Goal: Task Accomplishment & Management: Manage account settings

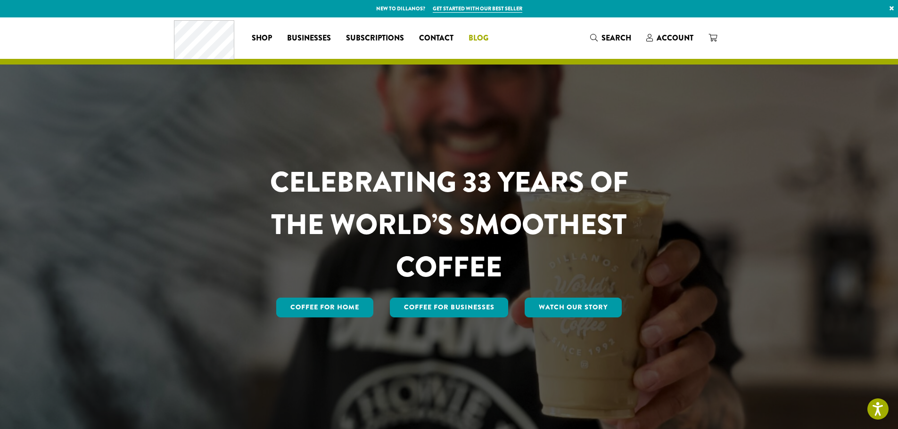
click at [474, 44] on link "Blog" at bounding box center [478, 38] width 35 height 15
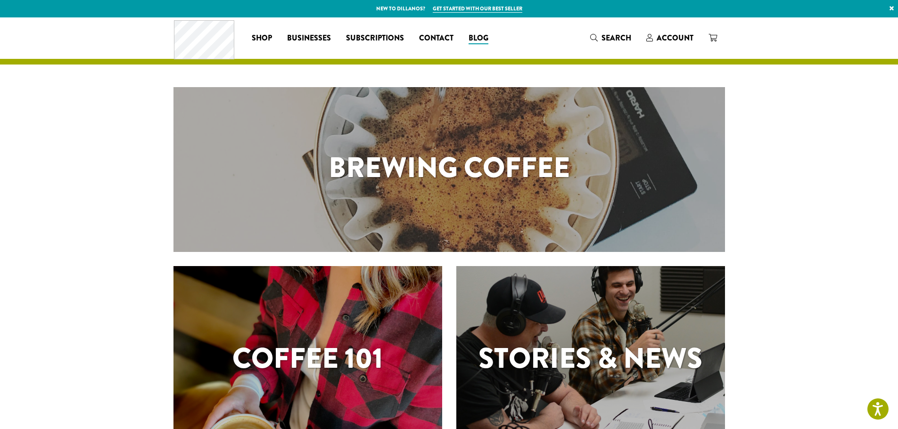
click at [429, 162] on h1 "Brewing Coffee" at bounding box center [448, 168] width 551 height 42
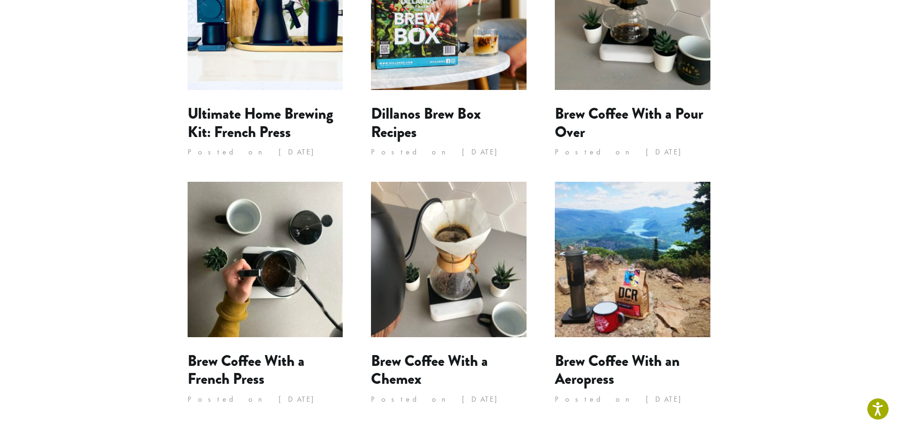
scroll to position [707, 0]
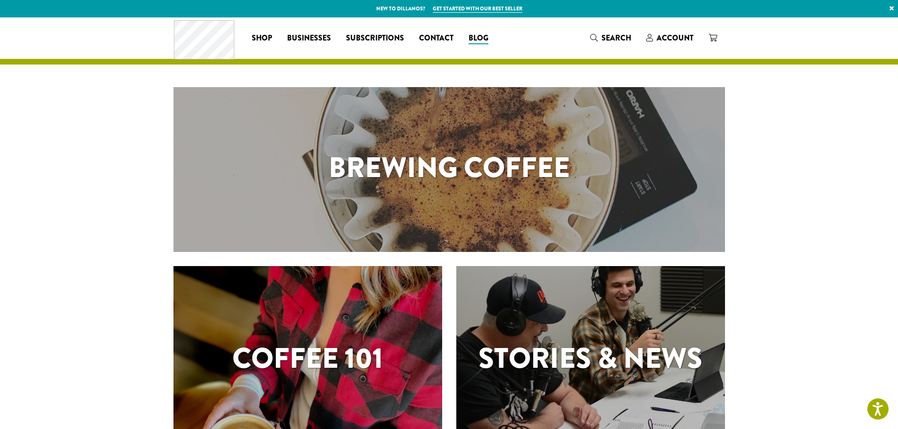
click at [343, 357] on h1 "Coffee 101" at bounding box center [307, 358] width 269 height 42
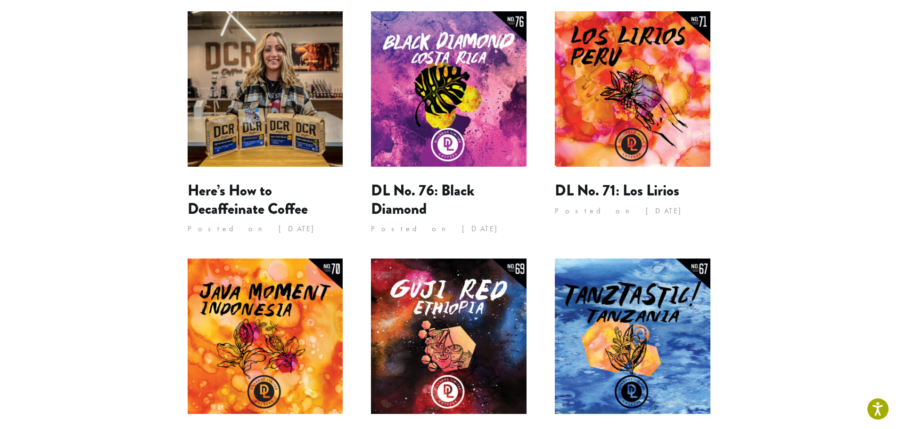
scroll to position [869, 0]
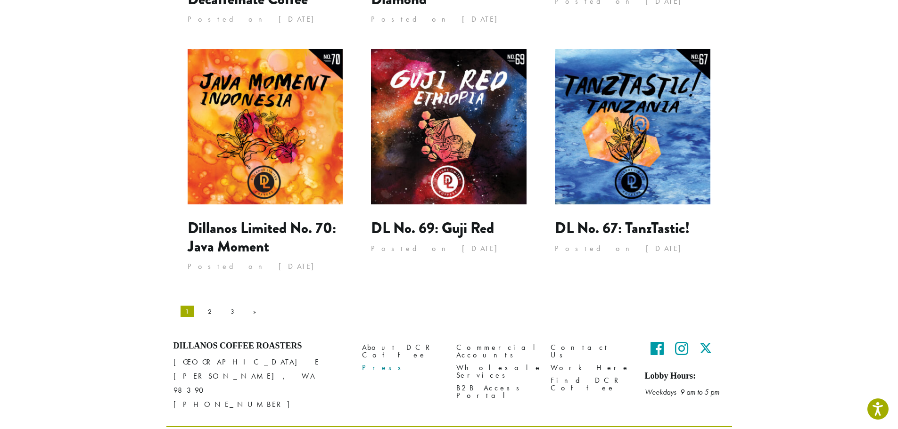
click at [373, 362] on link "Press" at bounding box center [402, 368] width 80 height 13
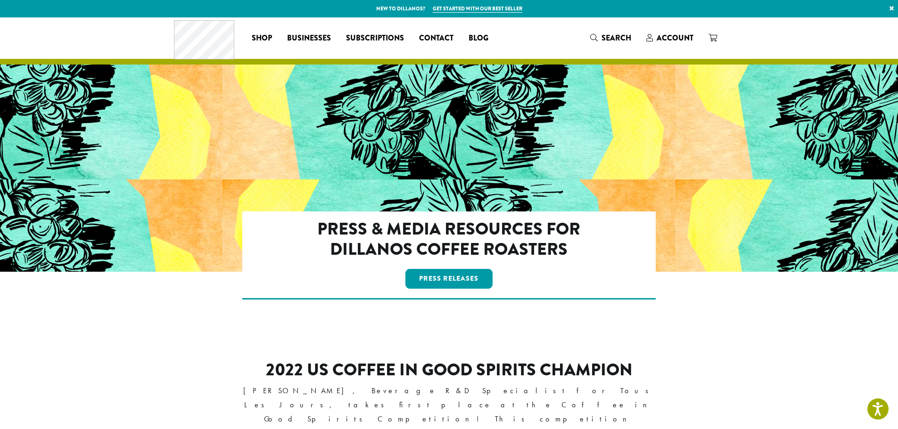
click at [671, 46] on div "Coffee All Coffees Best Sellers Blends Single Origins Dillanos Limited Organic …" at bounding box center [449, 37] width 550 height 39
click at [673, 41] on span "Account" at bounding box center [674, 38] width 37 height 11
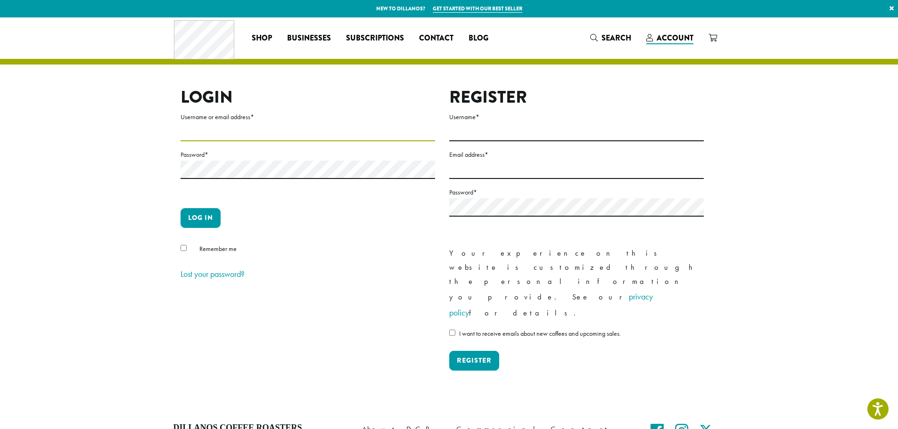
click at [348, 131] on input "Username or email address *" at bounding box center [307, 132] width 254 height 18
type input "**********"
click at [180, 208] on button "Log in" at bounding box center [200, 218] width 40 height 20
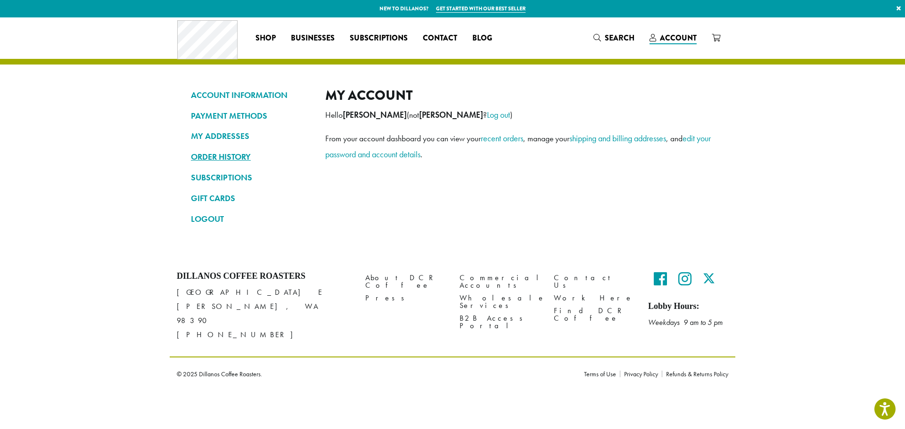
click at [221, 154] on link "ORDER HISTORY" at bounding box center [251, 157] width 120 height 16
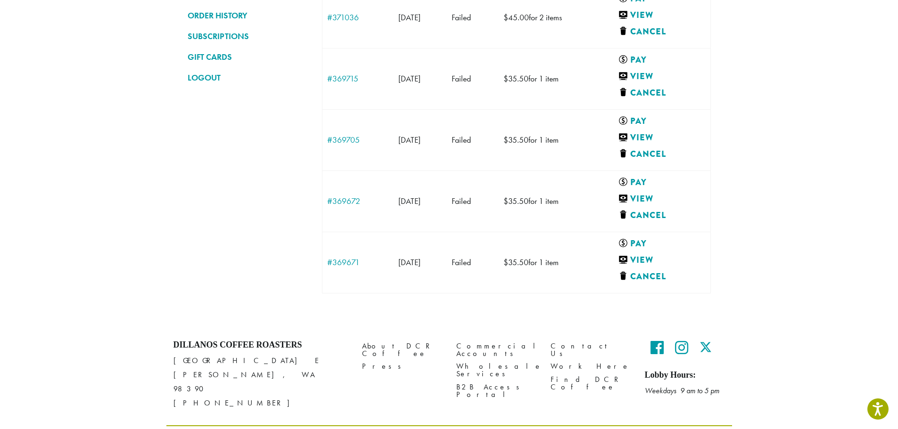
scroll to position [158, 0]
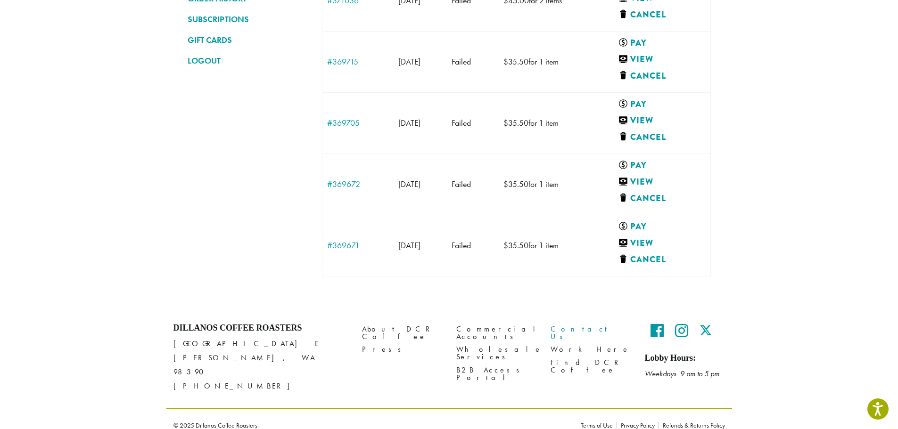
click at [560, 330] on link "Contact Us" at bounding box center [590, 333] width 80 height 20
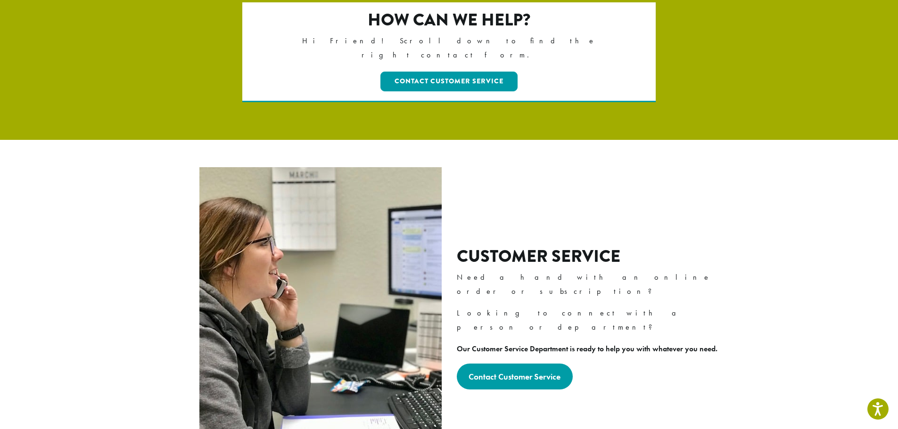
scroll to position [47, 0]
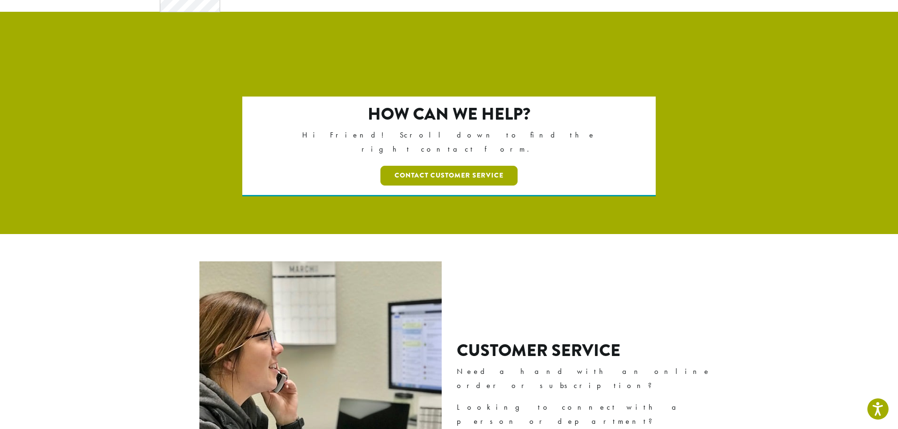
click at [487, 166] on link "Contact Customer Service" at bounding box center [448, 176] width 137 height 20
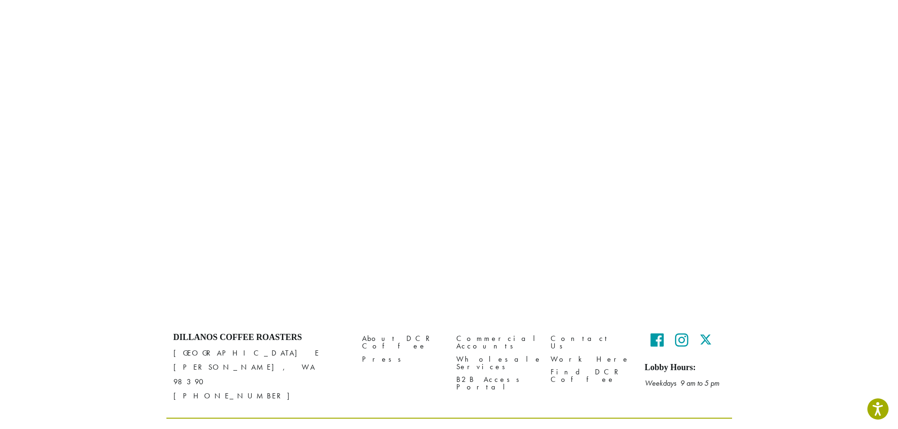
scroll to position [386, 0]
